Goal: Use online tool/utility

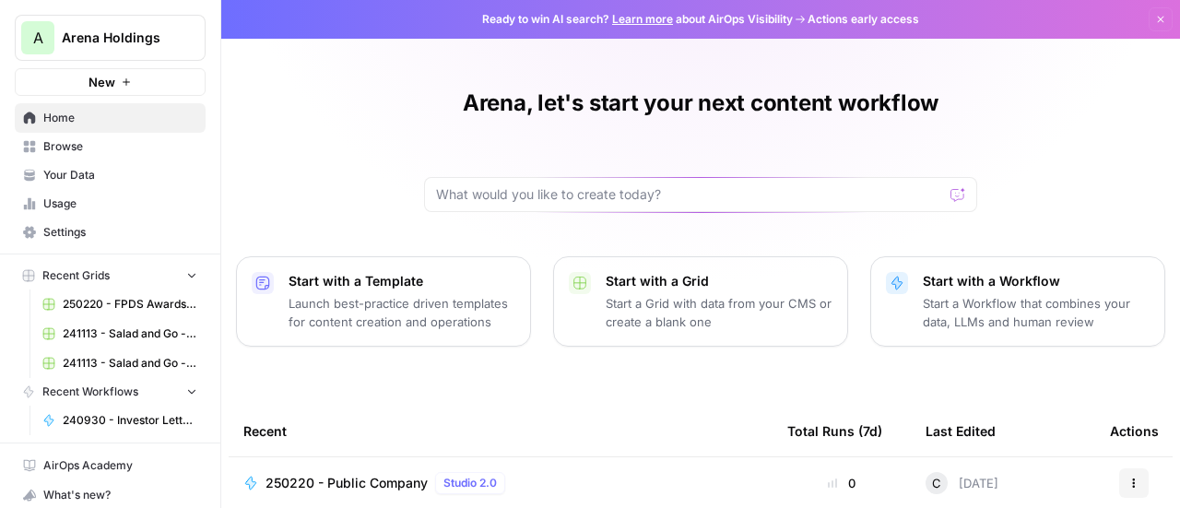
click at [185, 273] on icon "button" at bounding box center [191, 274] width 13 height 13
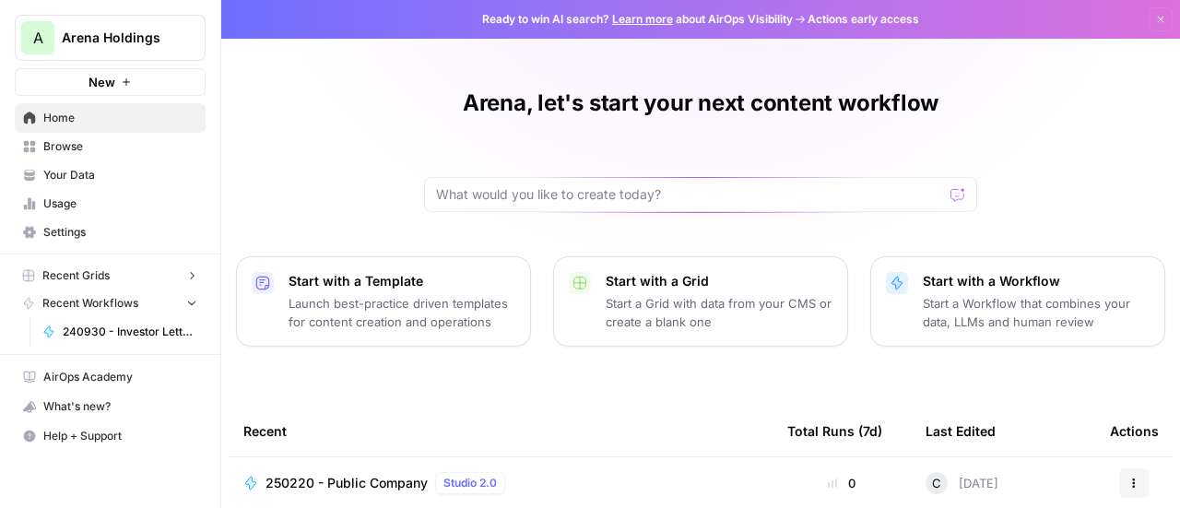
click at [181, 273] on button "Recent Grids" at bounding box center [110, 276] width 191 height 28
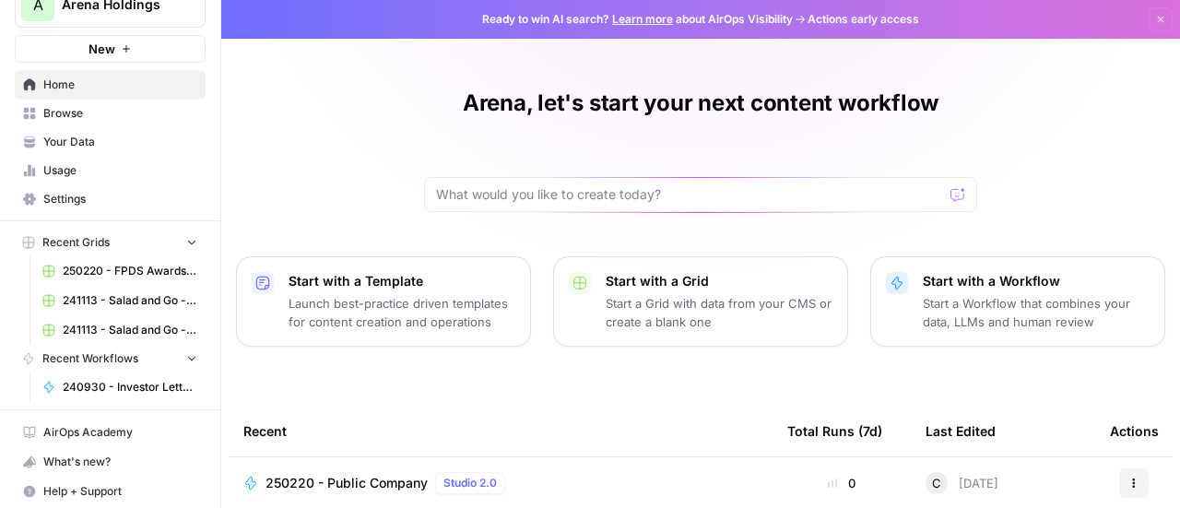
scroll to position [31, 0]
click at [185, 355] on icon "button" at bounding box center [191, 359] width 13 height 13
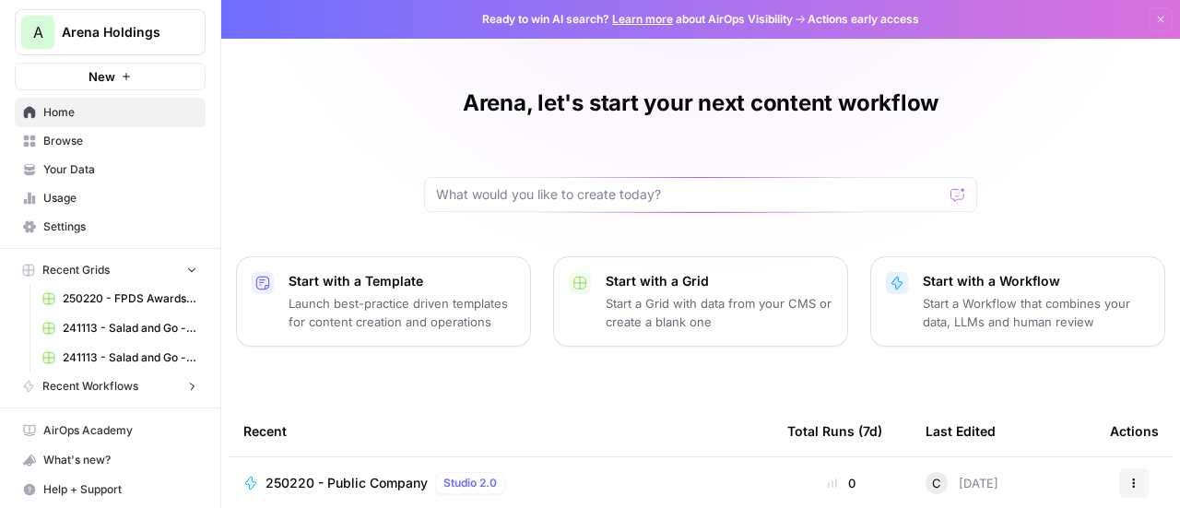
scroll to position [5, 0]
click at [131, 388] on span "Recent Workflows" at bounding box center [90, 387] width 96 height 17
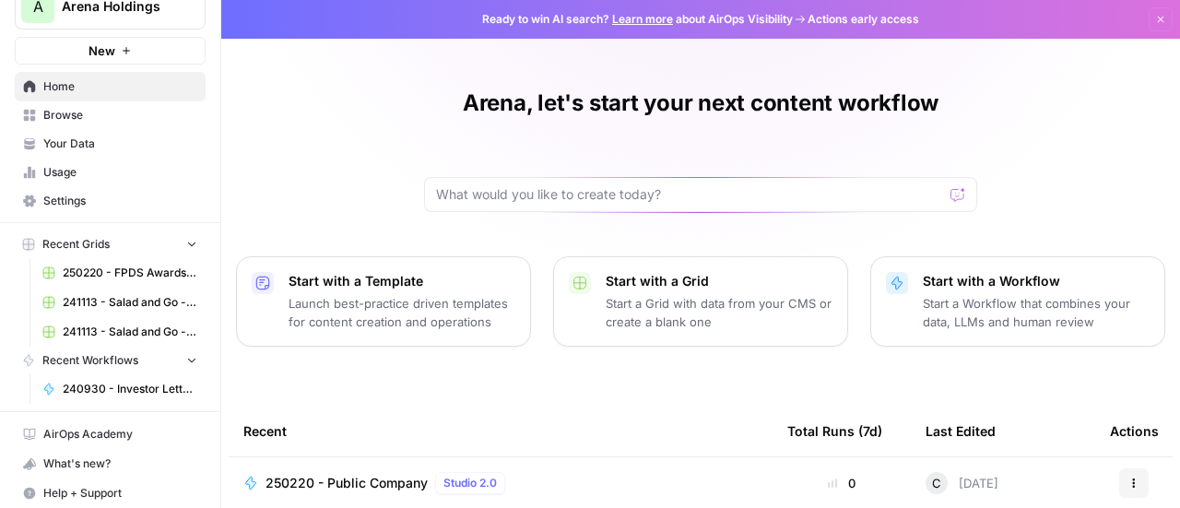
scroll to position [33, 0]
click at [107, 385] on span "240930 - Investor Letter Idea Extraction and Synthesis" at bounding box center [130, 387] width 135 height 17
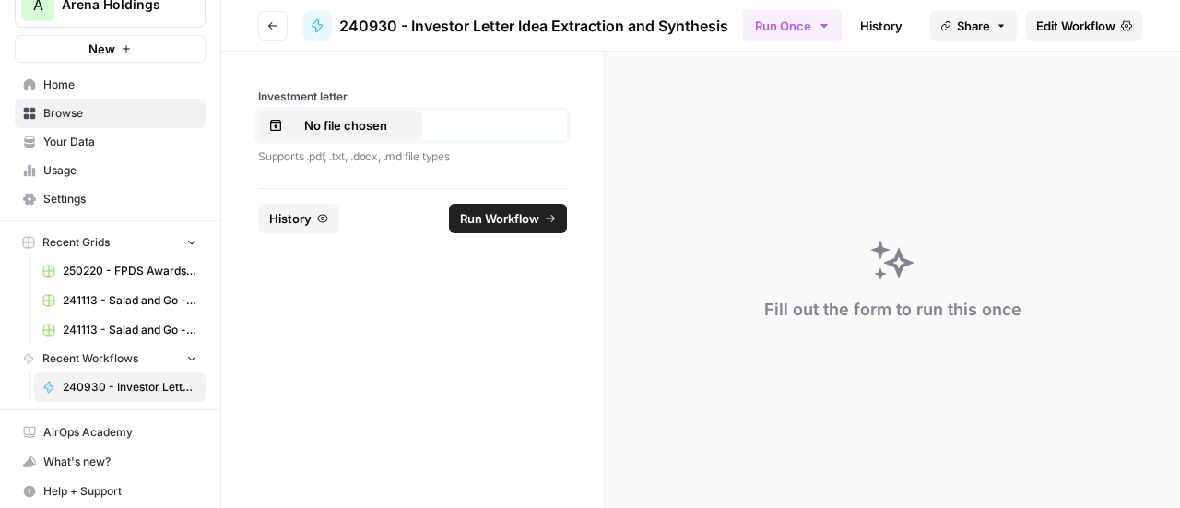
click at [336, 118] on p "No file chosen" at bounding box center [346, 125] width 118 height 18
click at [496, 209] on span "Run Workflow" at bounding box center [499, 218] width 79 height 18
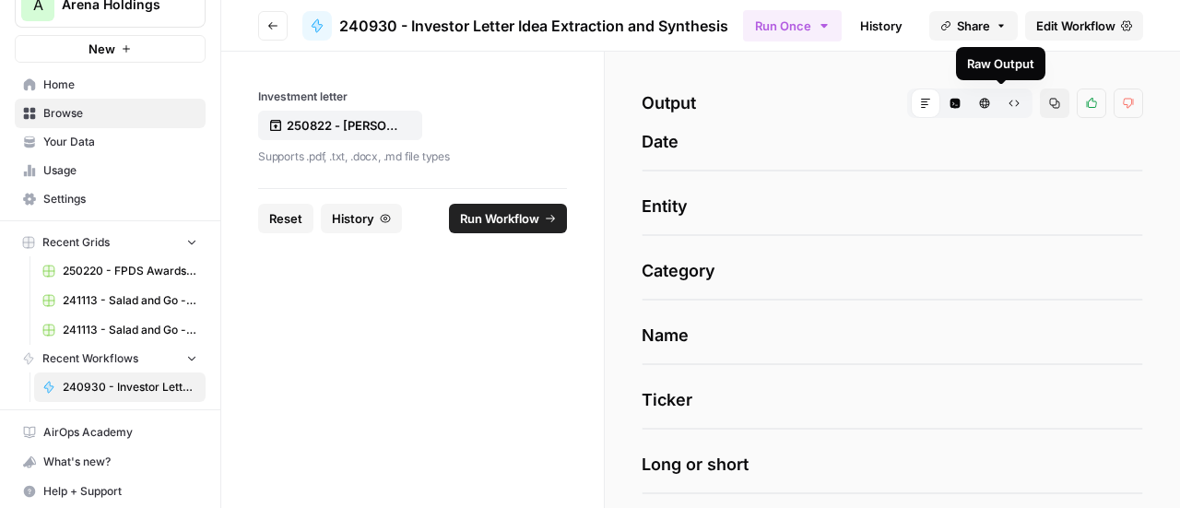
click at [1007, 101] on button "Raw Output" at bounding box center [1015, 104] width 30 height 30
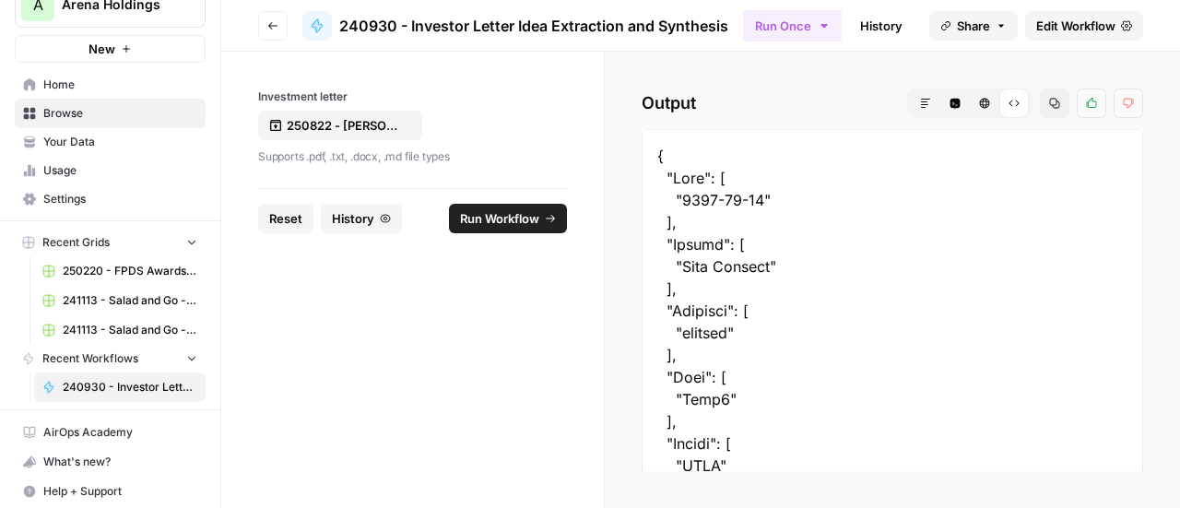
drag, startPoint x: 680, startPoint y: 202, endPoint x: 767, endPoint y: 201, distance: 87.6
copy div "[DATE]"
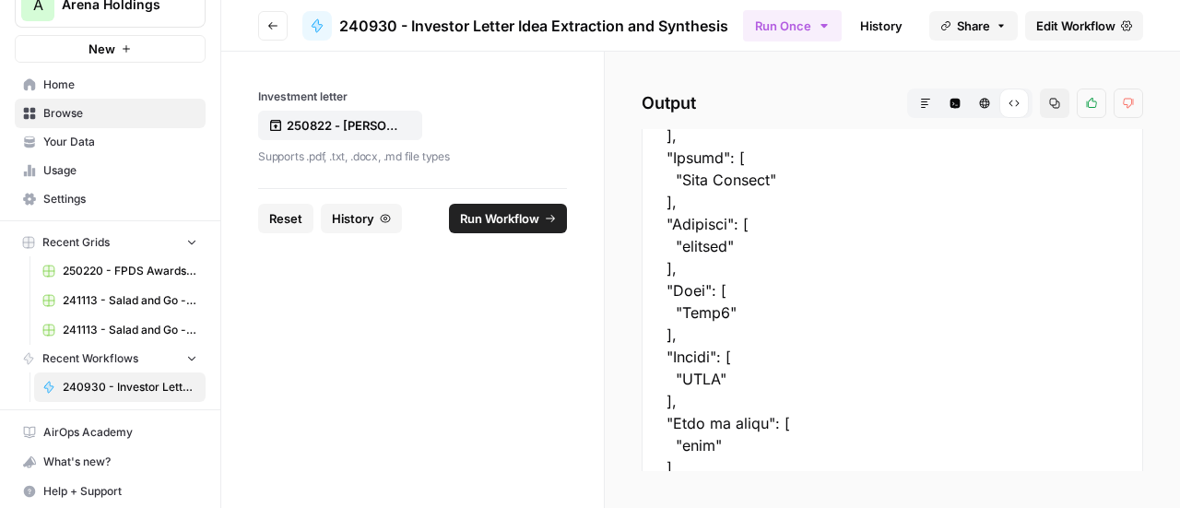
scroll to position [94, 0]
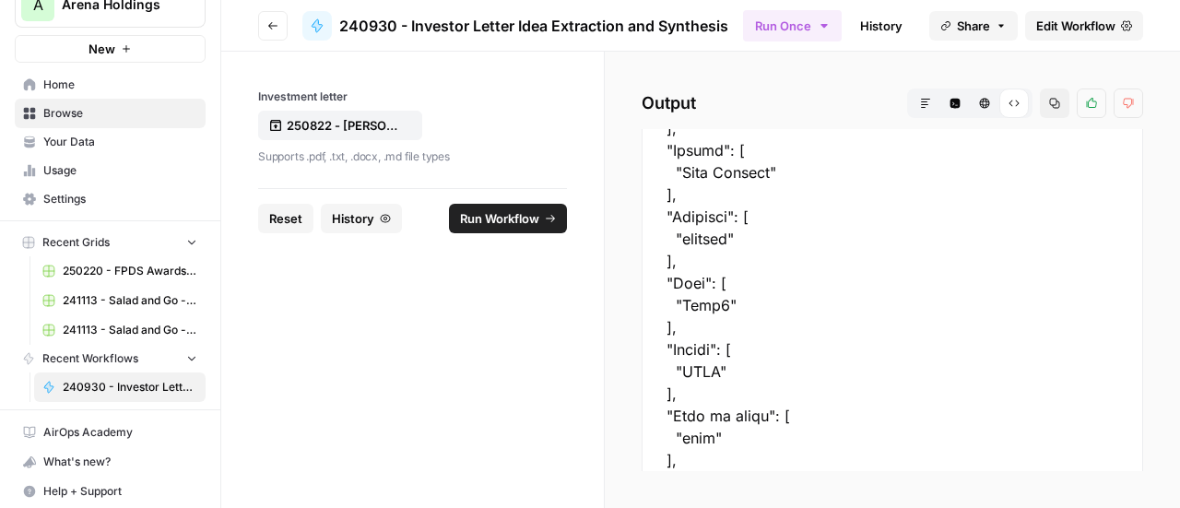
drag, startPoint x: 681, startPoint y: 304, endPoint x: 716, endPoint y: 307, distance: 36.1
click at [716, 307] on div at bounding box center [893, 471] width 502 height 872
copy div "Five9"
drag, startPoint x: 682, startPoint y: 373, endPoint x: 709, endPoint y: 375, distance: 26.8
click at [709, 375] on div at bounding box center [893, 471] width 502 height 872
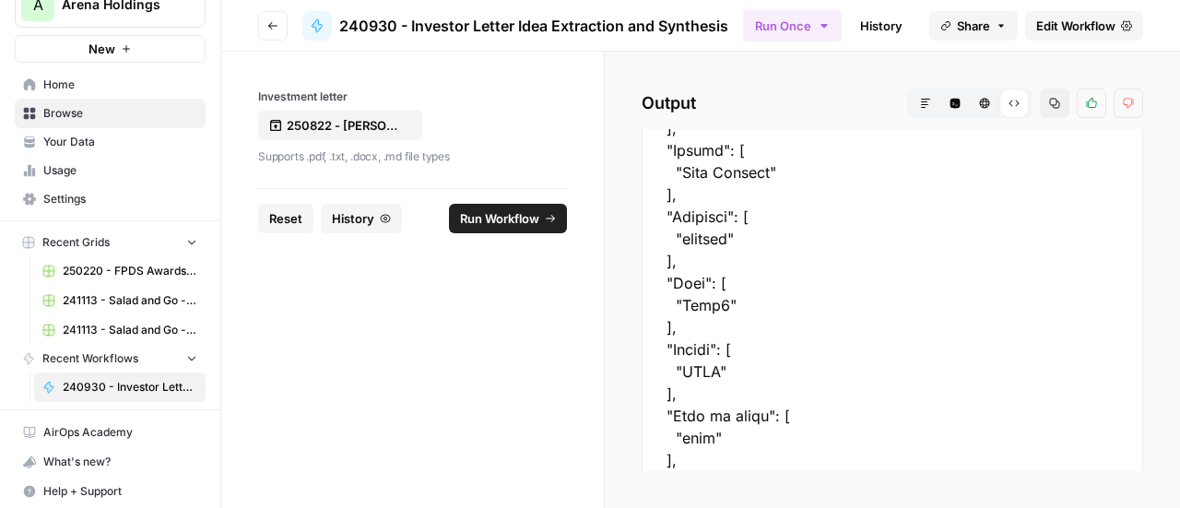
copy div "FIVN"
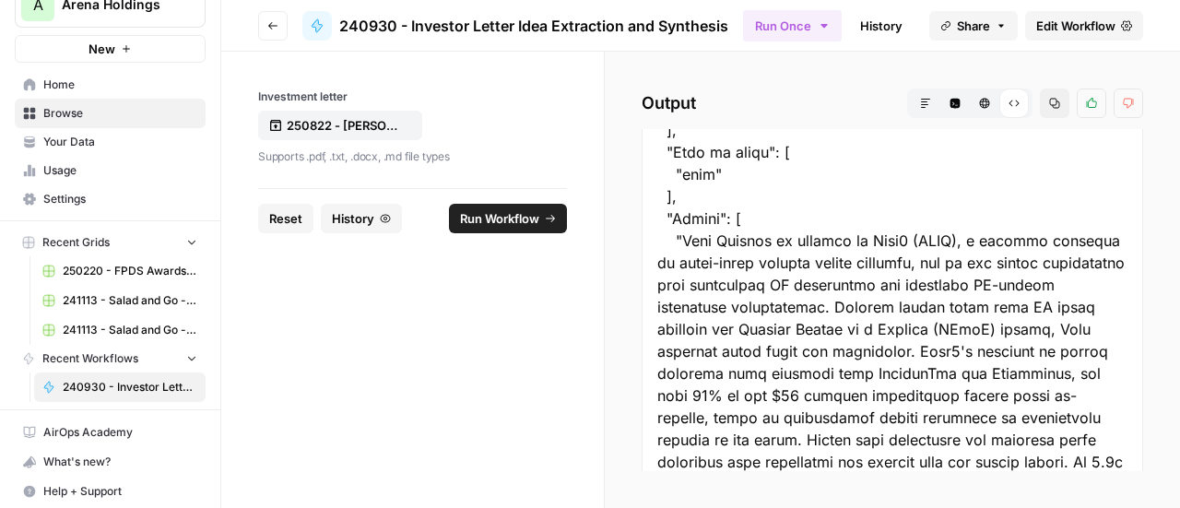
scroll to position [507, 0]
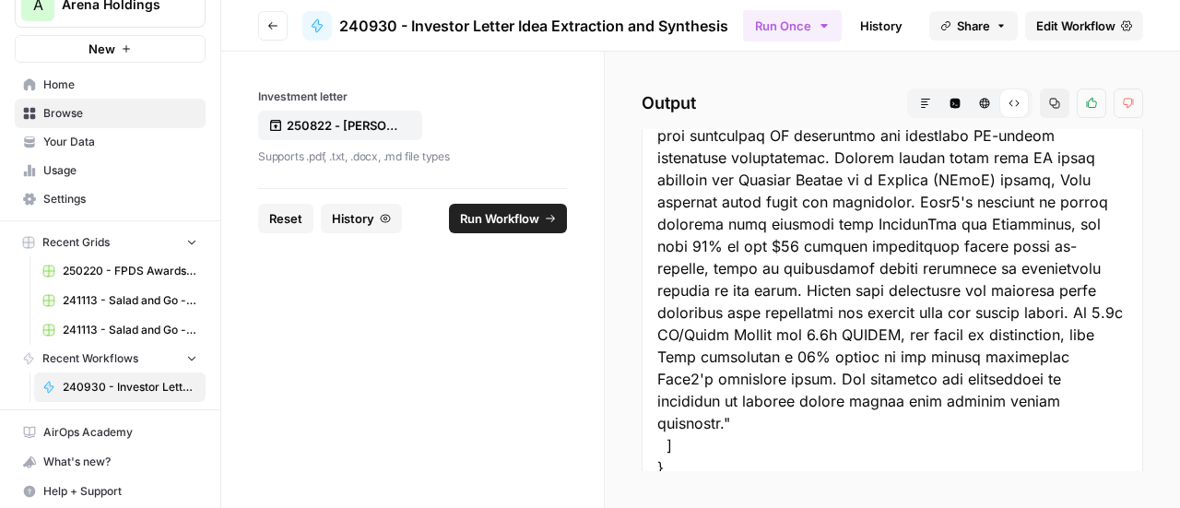
drag, startPoint x: 681, startPoint y: 305, endPoint x: 1009, endPoint y: 406, distance: 343.3
click at [1009, 406] on div at bounding box center [893, 58] width 502 height 872
copy div "[PERSON_NAME] Capital is bullish on Five9 (FIVN), a leading provider of cloud-b…"
